Goal: Information Seeking & Learning: Learn about a topic

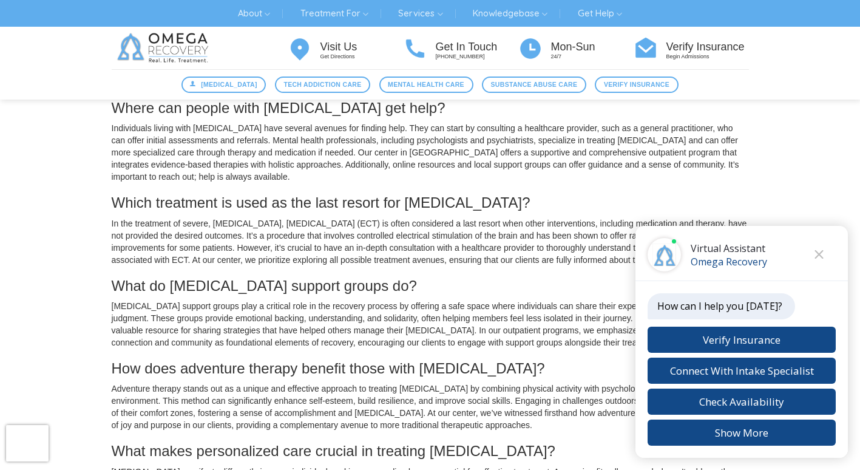
scroll to position [1092, 0]
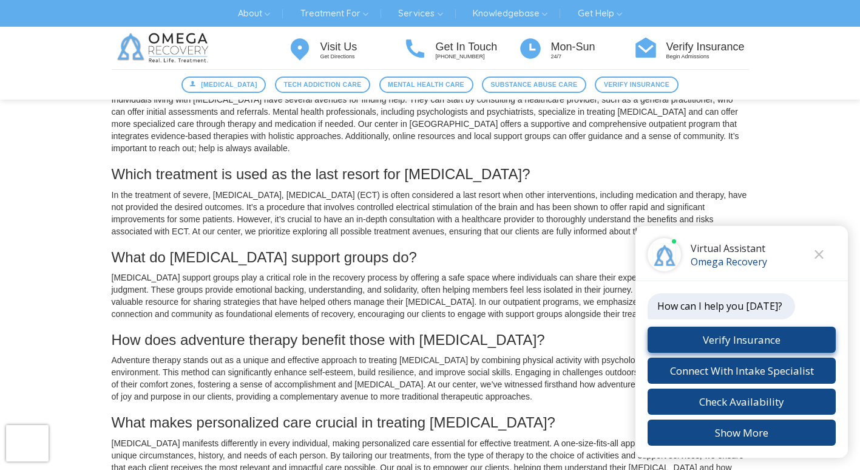
click at [740, 336] on button "Verify Insurance" at bounding box center [741, 339] width 188 height 26
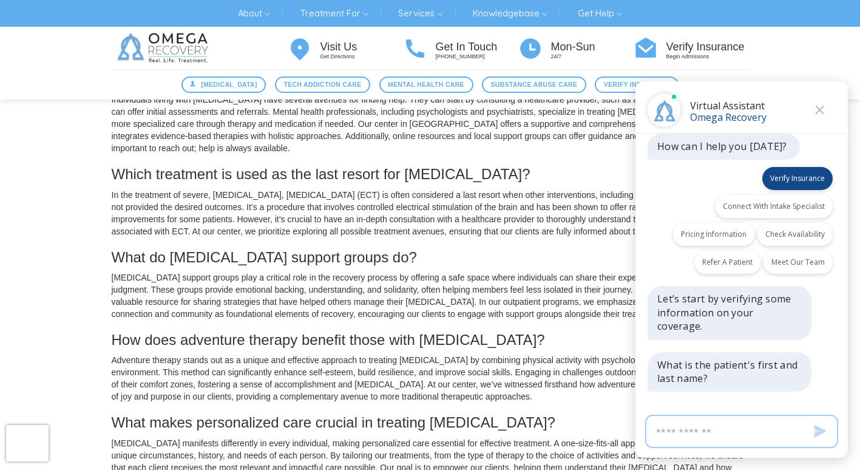
scroll to position [11, 0]
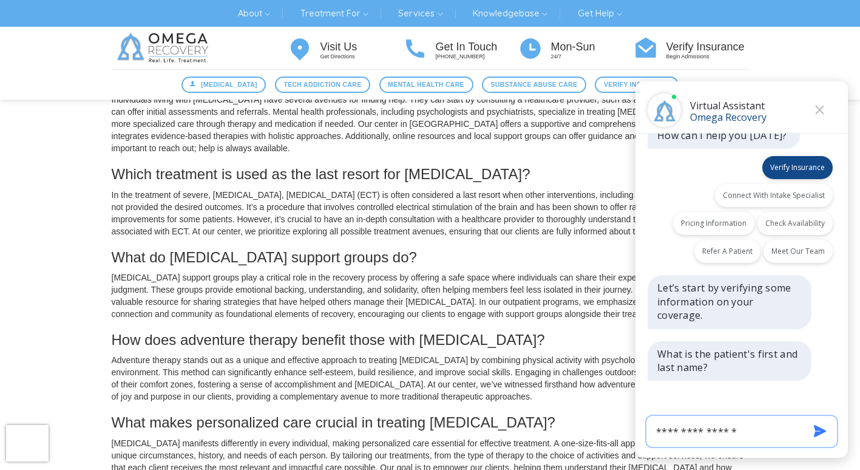
type input "**********"
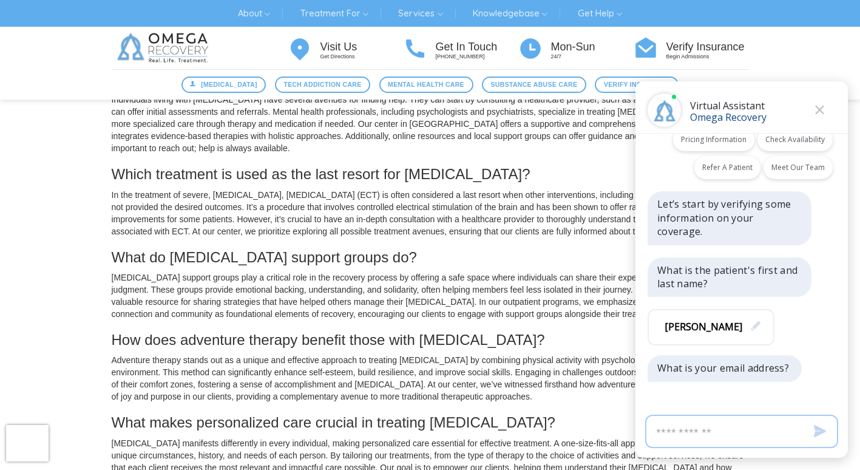
scroll to position [96, 0]
type input "**********"
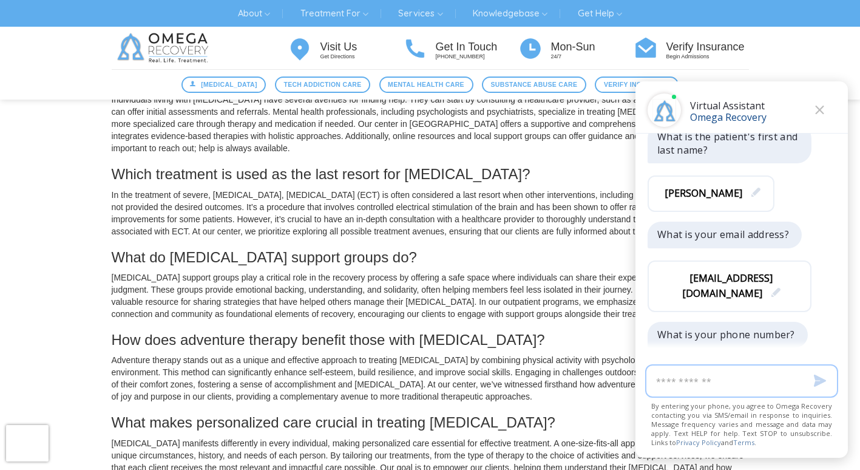
scroll to position [231, 0]
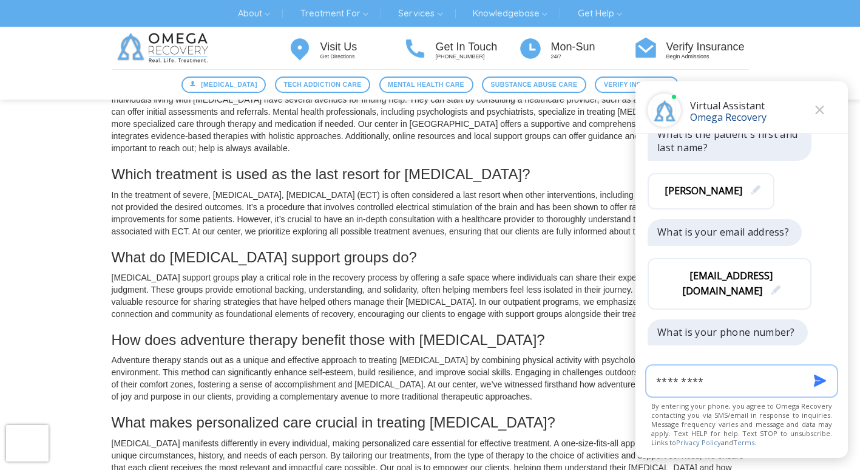
type input "**********"
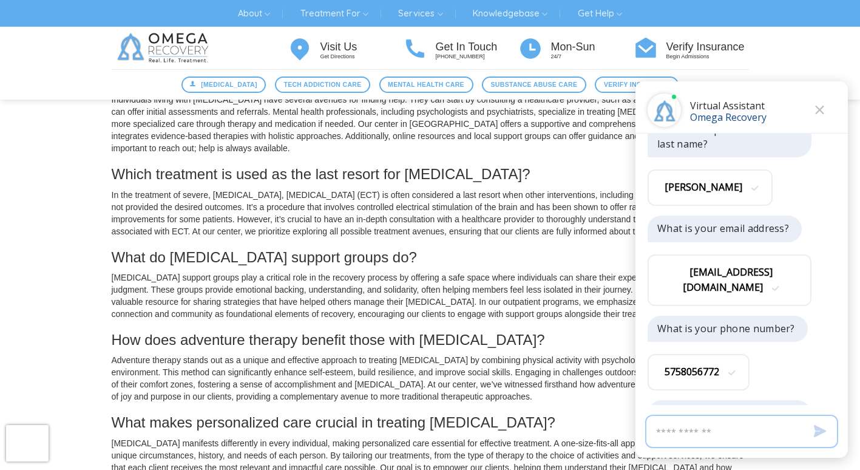
scroll to position [292, 0]
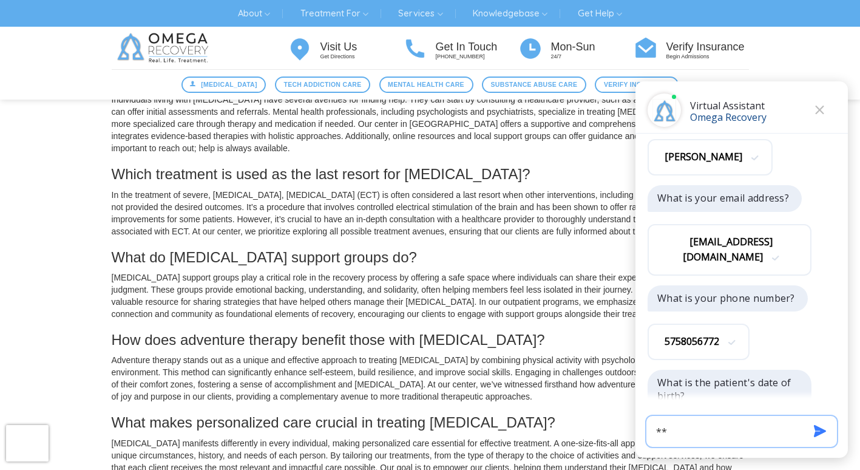
type input "*"
type input "**********"
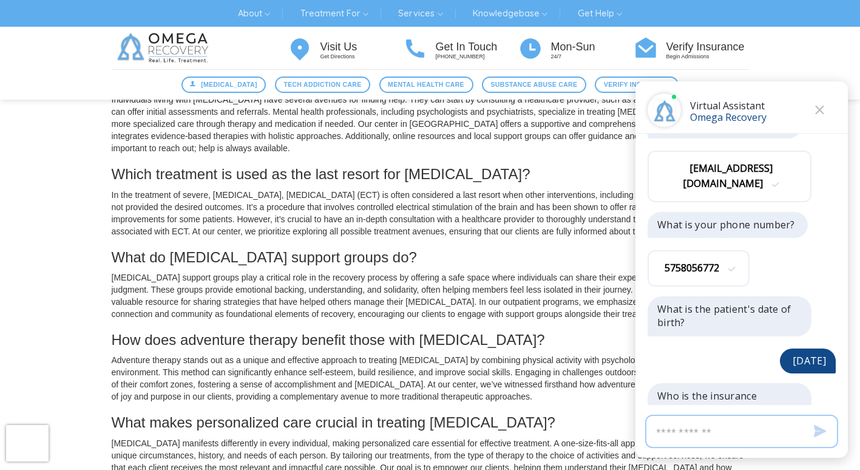
scroll to position [379, 0]
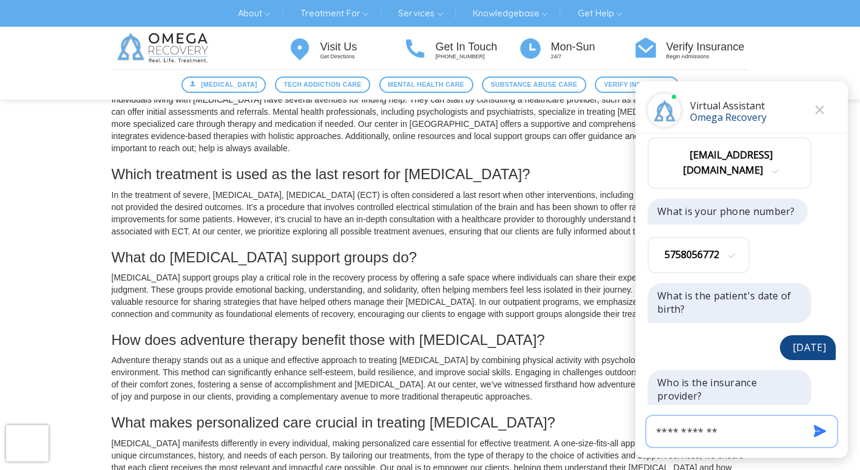
type input "**********"
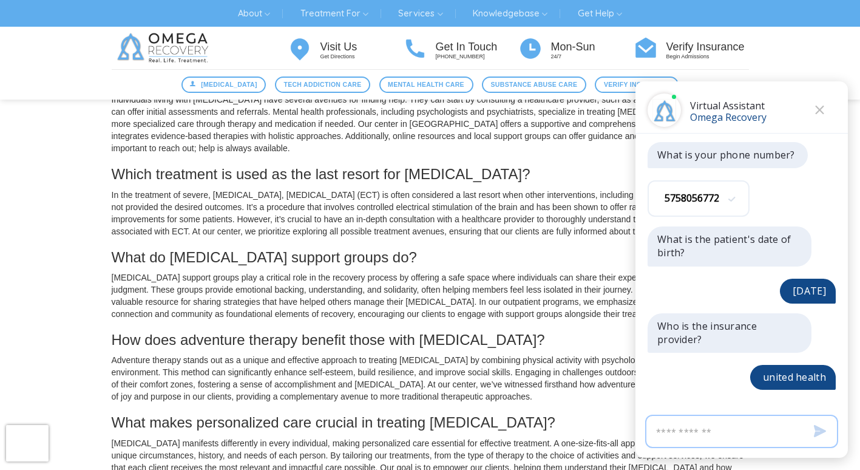
scroll to position [465, 0]
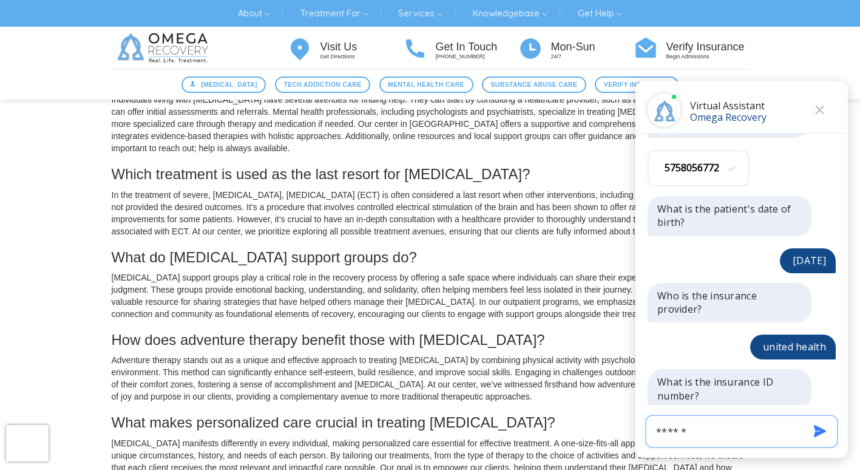
type input "*******"
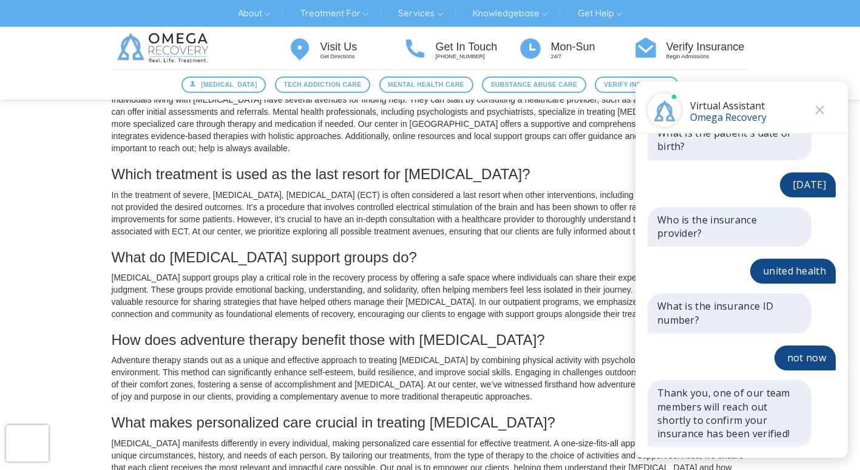
scroll to position [578, 0]
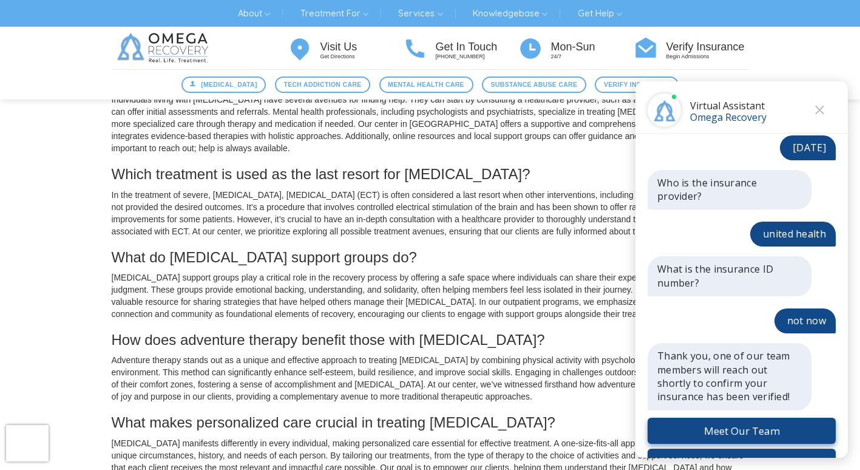
click at [723, 417] on button "Meet Our Team" at bounding box center [741, 430] width 188 height 26
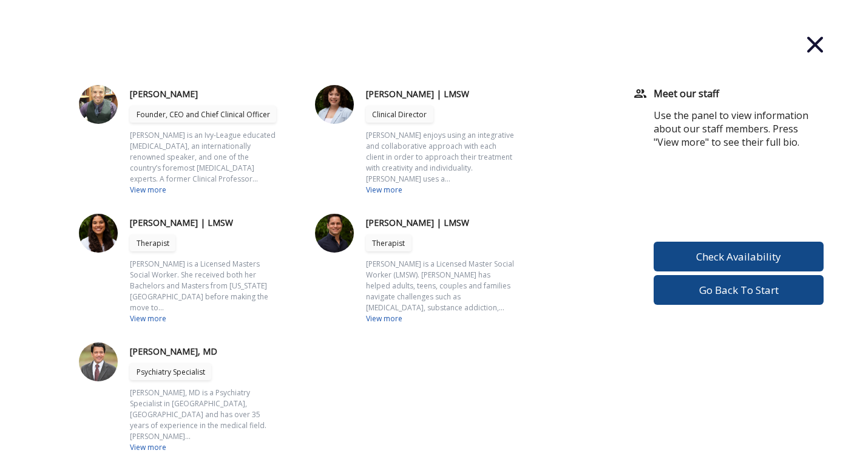
scroll to position [728, 0]
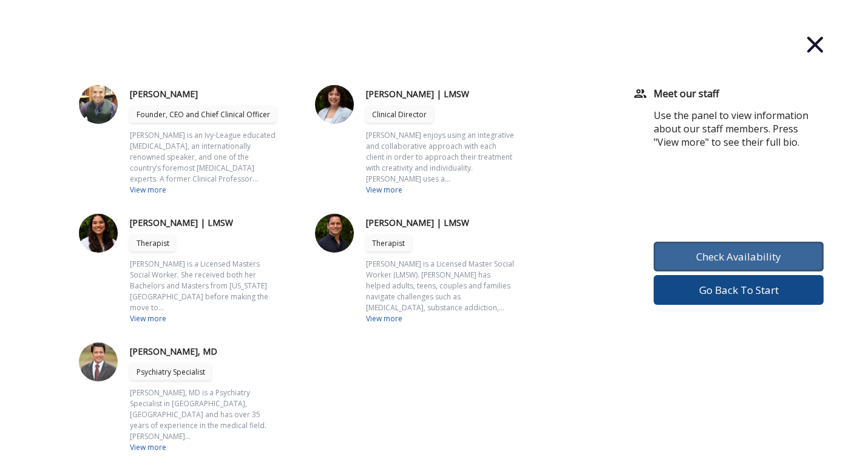
click at [721, 251] on button "Check Availability" at bounding box center [738, 256] width 170 height 30
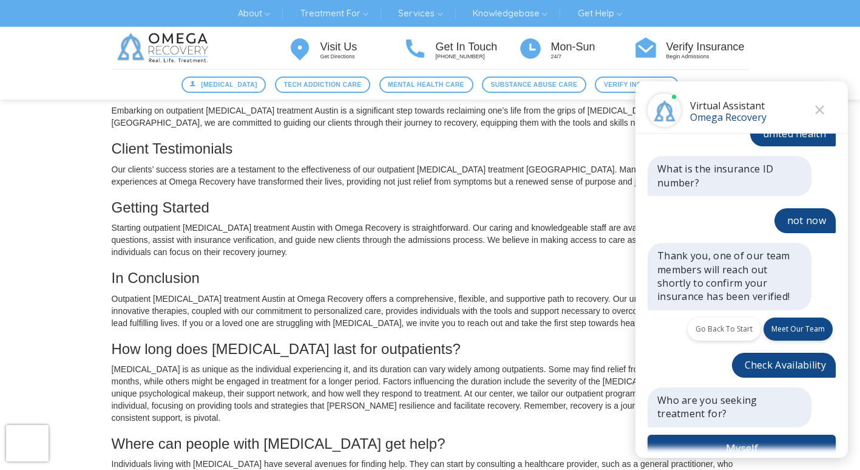
scroll to position [695, 0]
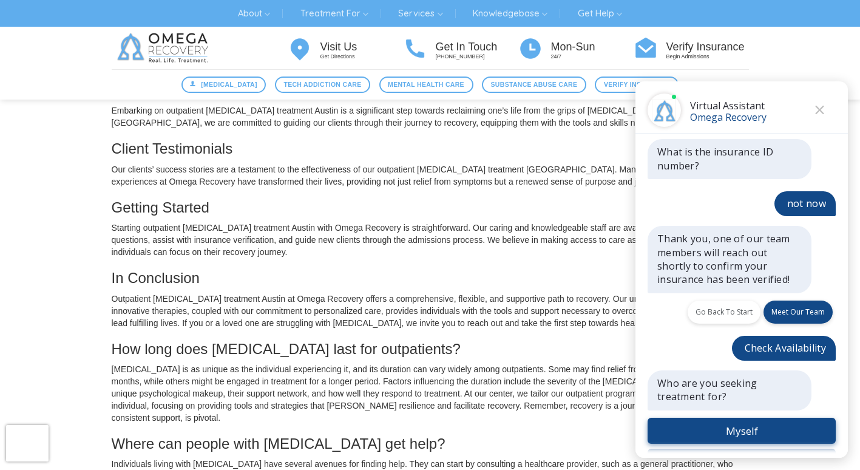
click at [733, 417] on button "Myself" at bounding box center [741, 430] width 188 height 26
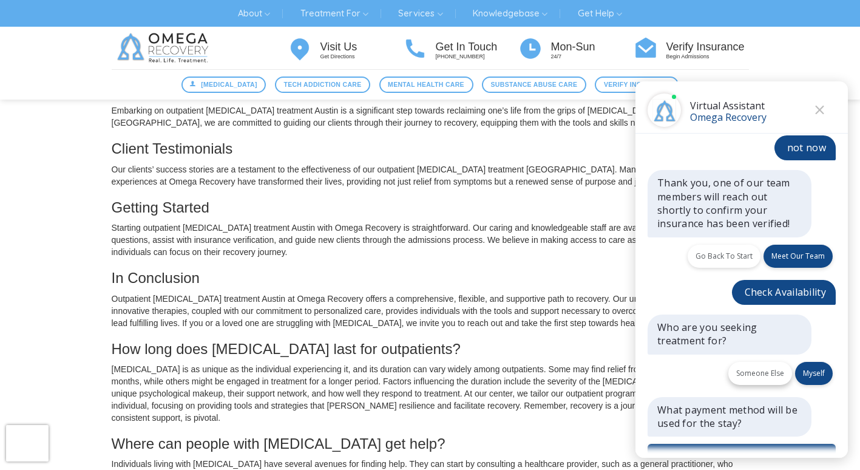
scroll to position [778, 0]
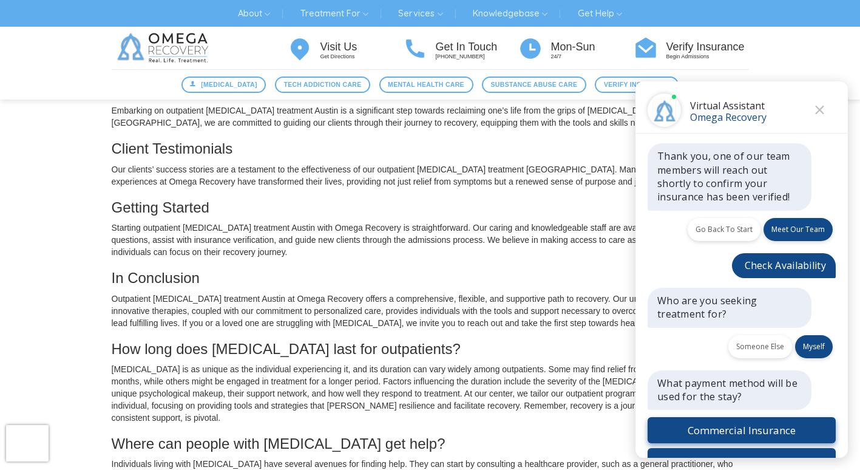
click at [739, 417] on button "Commercial Insurance" at bounding box center [741, 430] width 188 height 26
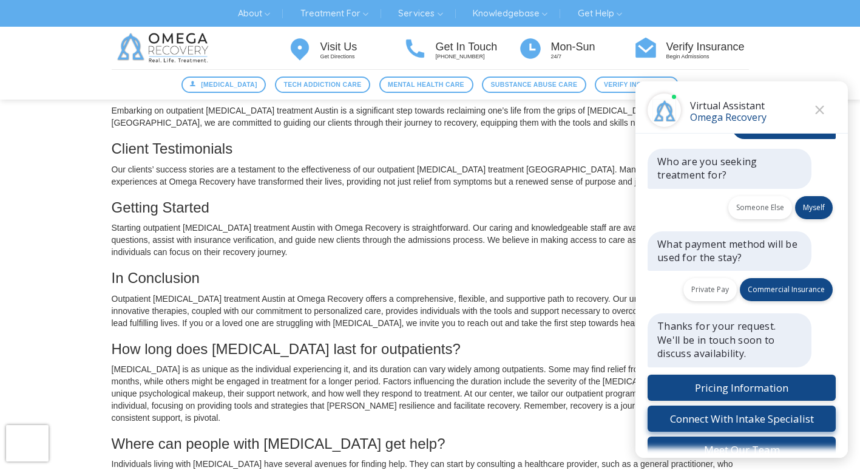
scroll to position [935, 0]
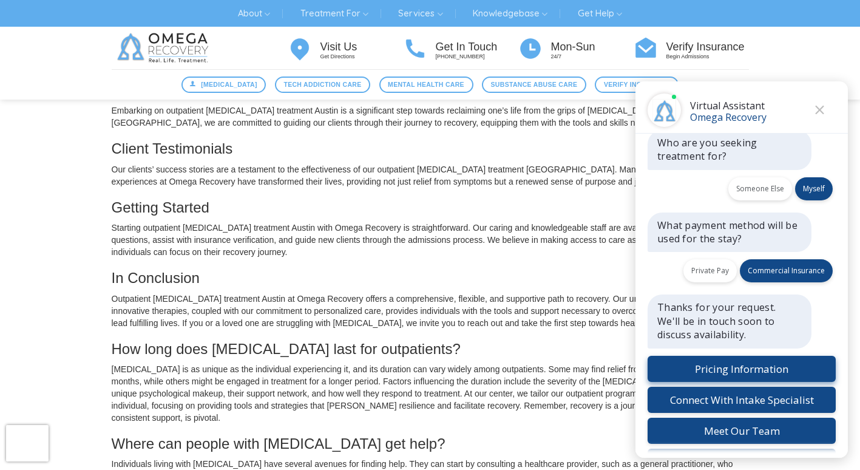
click at [744, 355] on button "Pricing Information" at bounding box center [741, 368] width 188 height 26
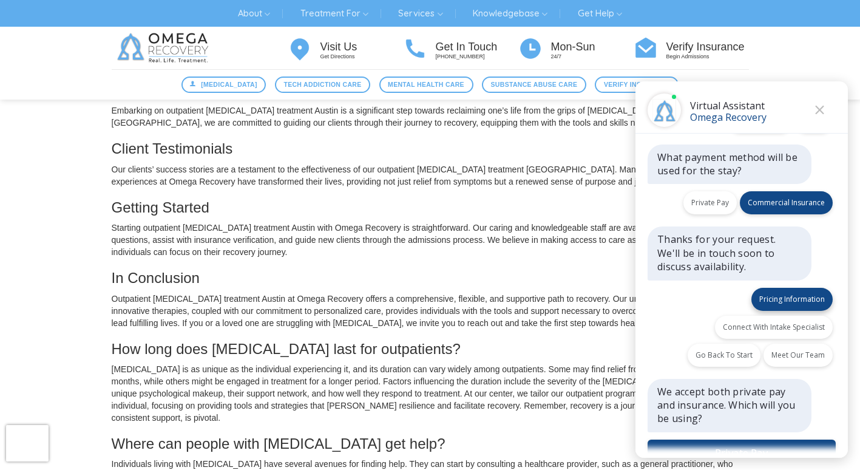
scroll to position [1025, 0]
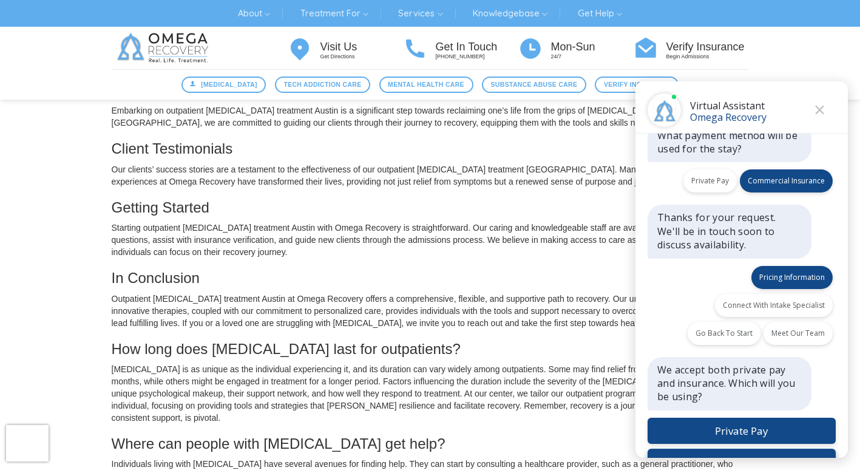
click at [756, 448] on button "Insurance" at bounding box center [741, 461] width 188 height 26
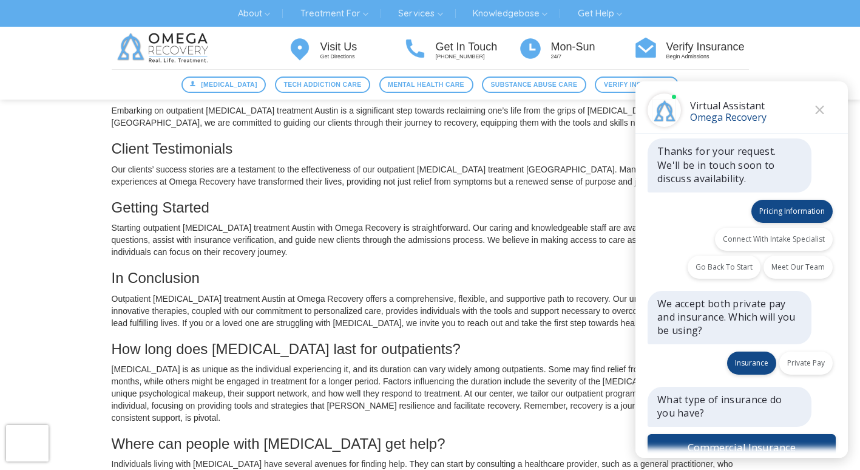
scroll to position [1108, 0]
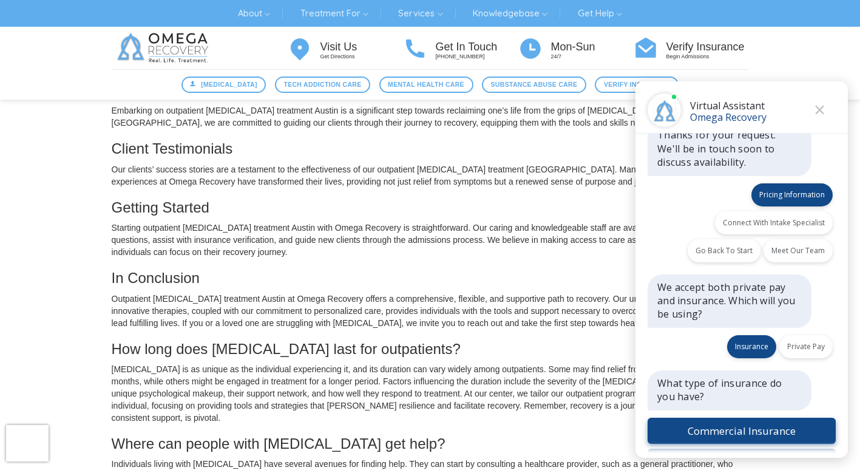
click at [758, 417] on button "Commercial Insurance" at bounding box center [741, 430] width 188 height 26
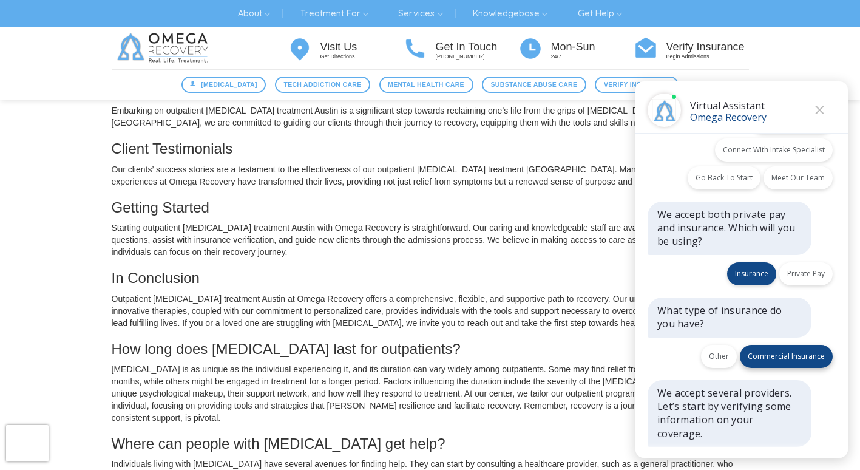
scroll to position [1217, 0]
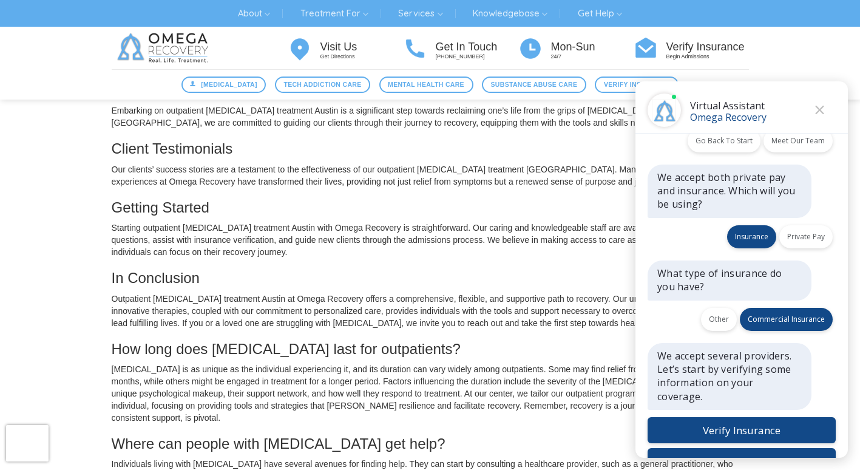
click at [827, 113] on button "Close" at bounding box center [819, 110] width 18 height 18
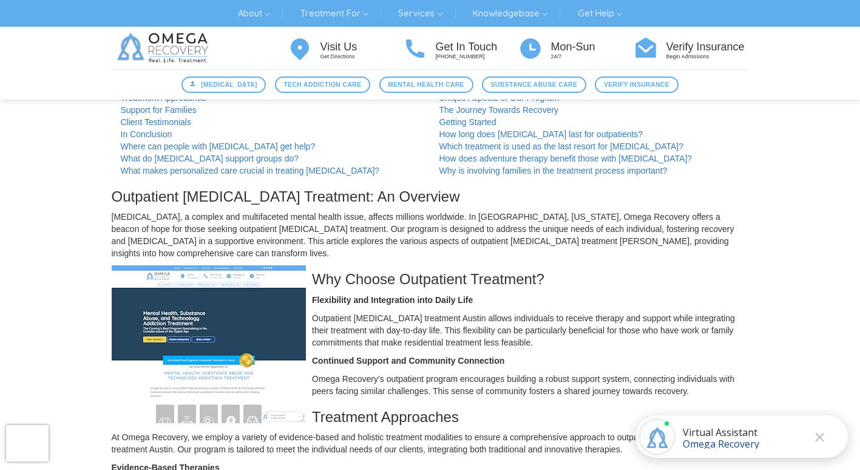
scroll to position [0, 0]
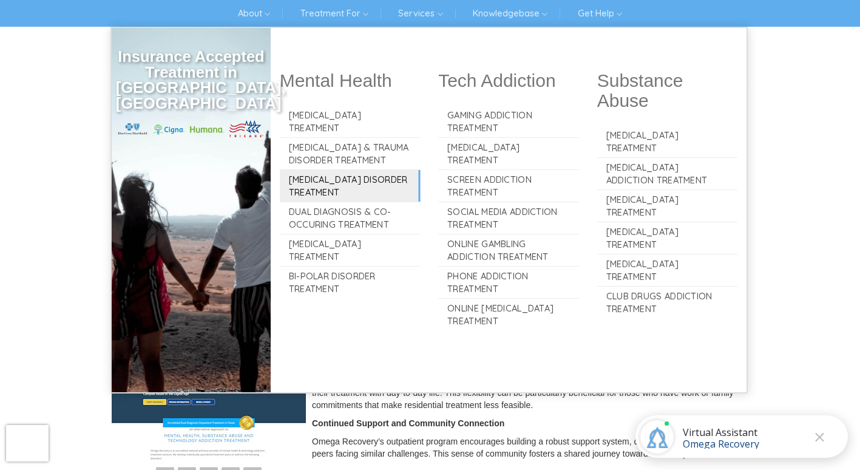
click at [355, 184] on link "[MEDICAL_DATA] Disorder Treatment" at bounding box center [350, 186] width 141 height 32
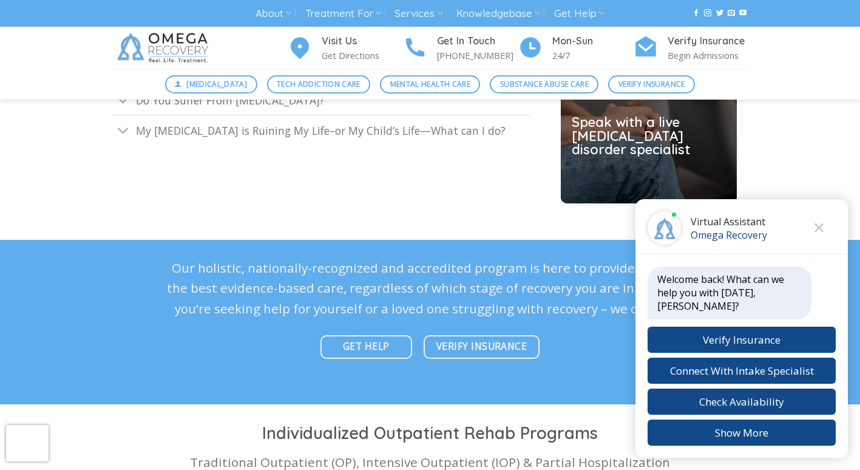
scroll to position [3154, 0]
